Goal: Information Seeking & Learning: Check status

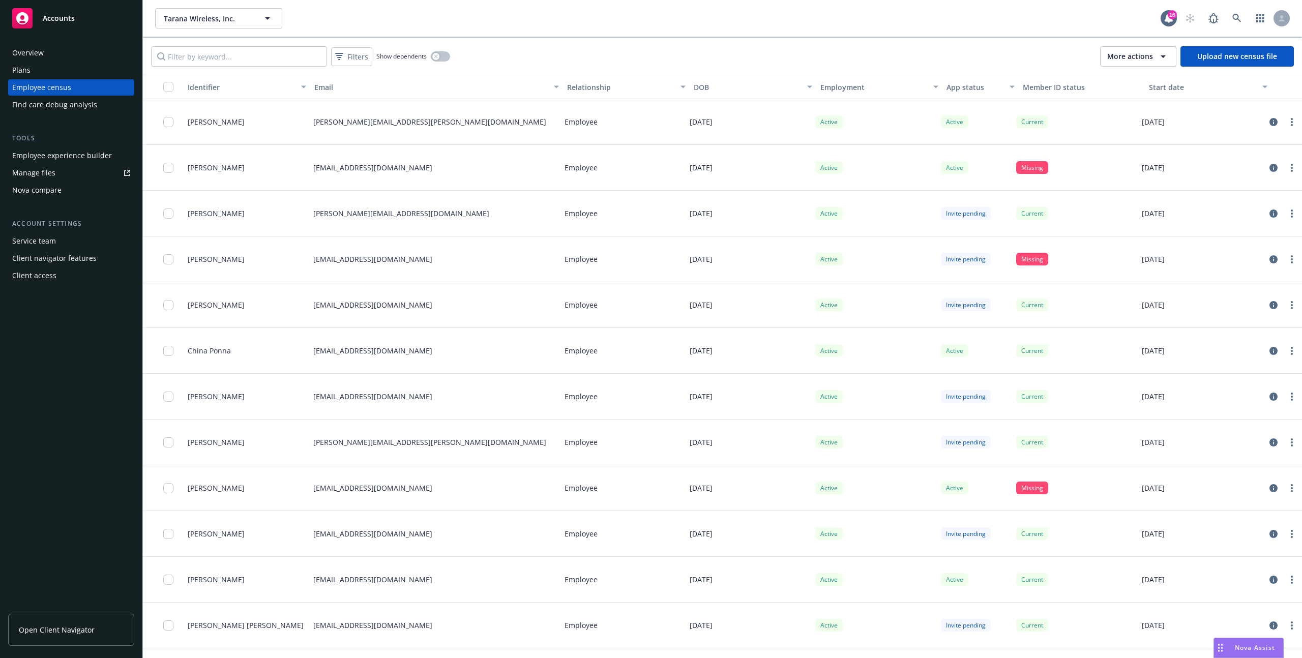
click at [1110, 60] on span "More actions" at bounding box center [1130, 56] width 46 height 10
click at [1120, 79] on span "View update history" at bounding box center [1150, 79] width 68 height 11
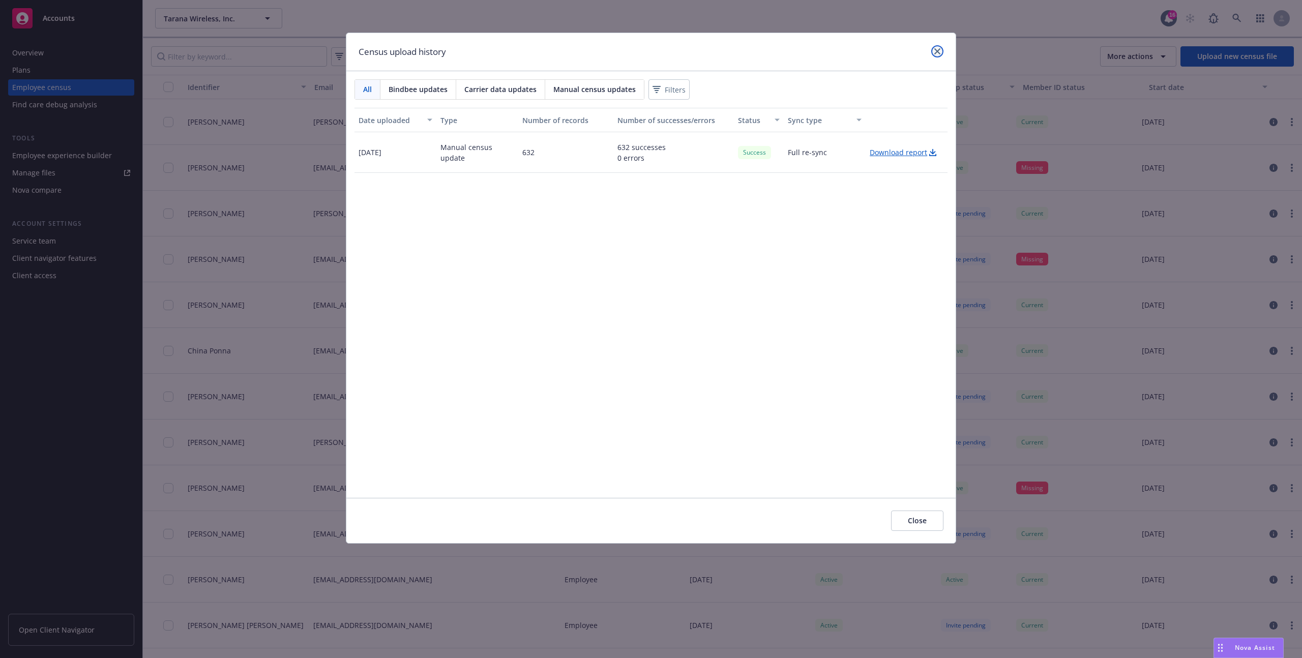
click at [934, 53] on icon "close" at bounding box center [937, 51] width 6 height 6
